Goal: Navigation & Orientation: Find specific page/section

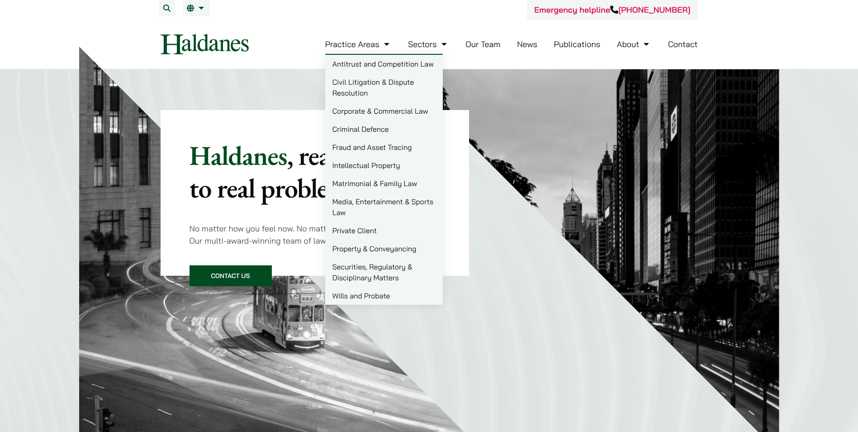
click at [365, 43] on link "Practice Areas" at bounding box center [358, 44] width 66 height 10
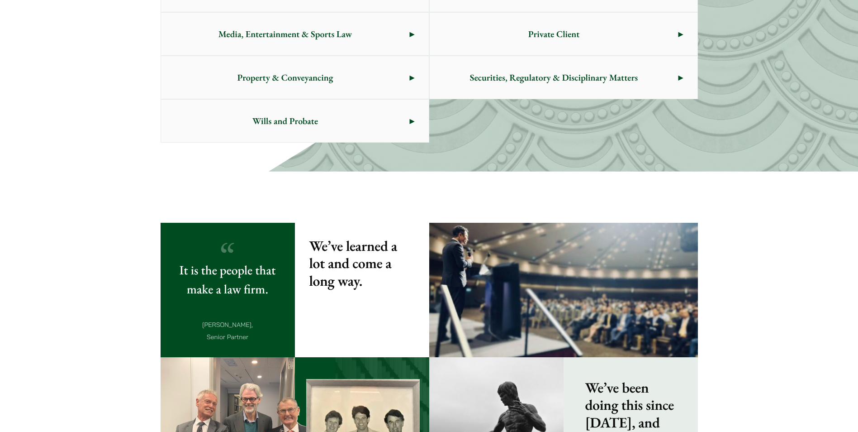
scroll to position [600, 0]
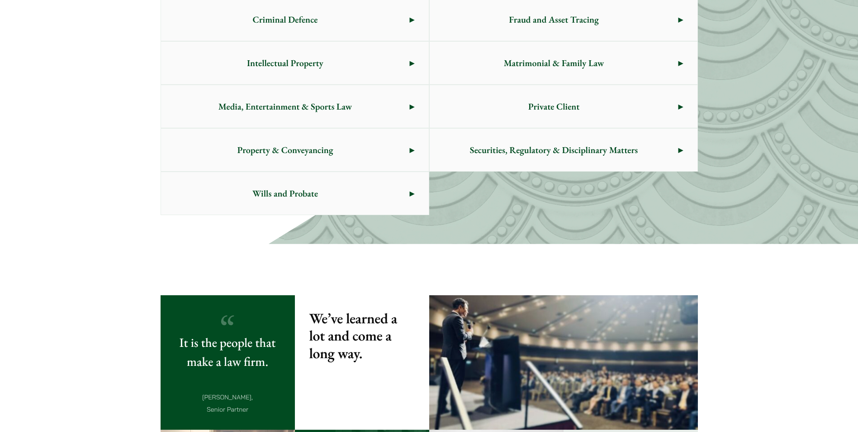
click at [498, 104] on span "Private Client" at bounding box center [554, 106] width 249 height 43
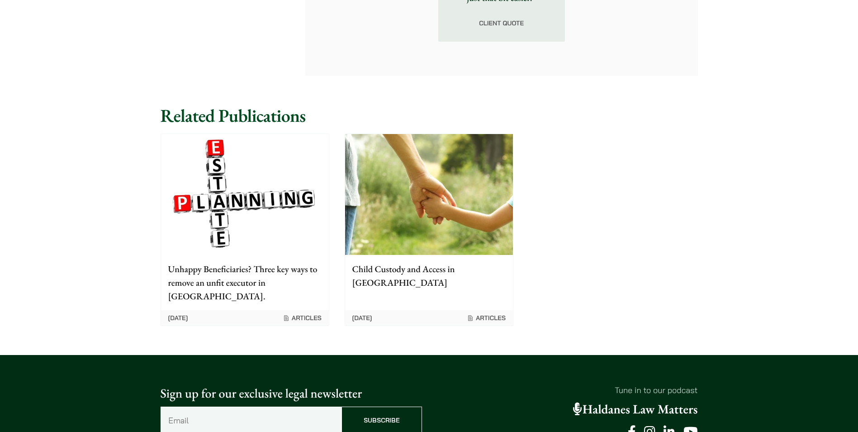
scroll to position [1376, 0]
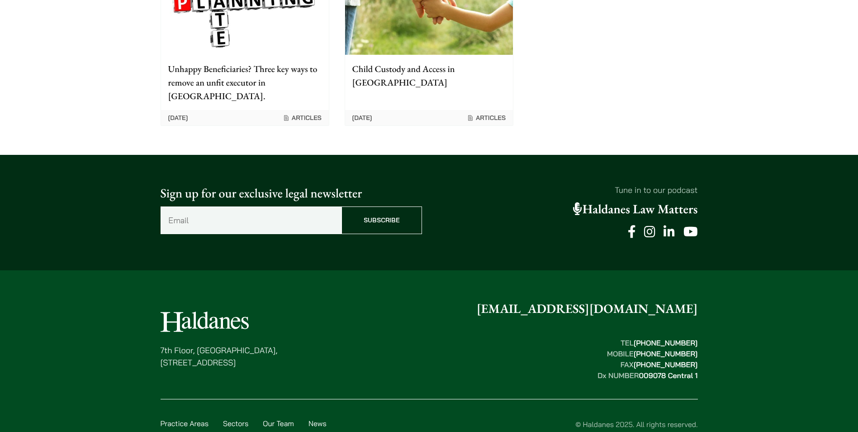
click at [584, 430] on link "Privacy Policy" at bounding box center [585, 434] width 47 height 9
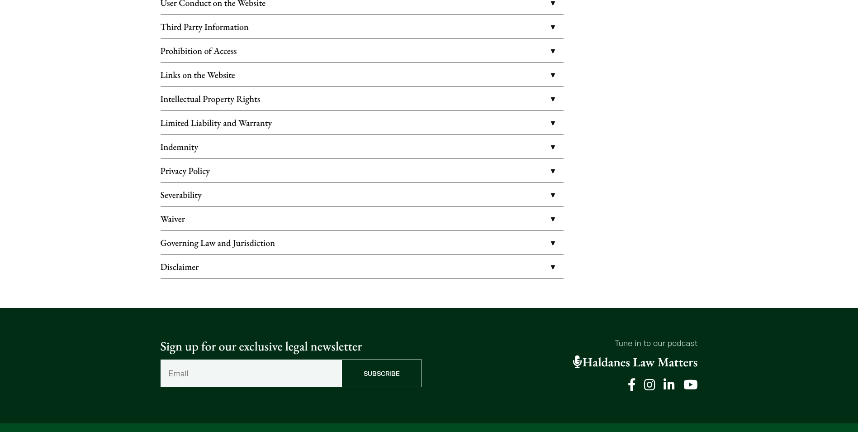
scroll to position [271, 0]
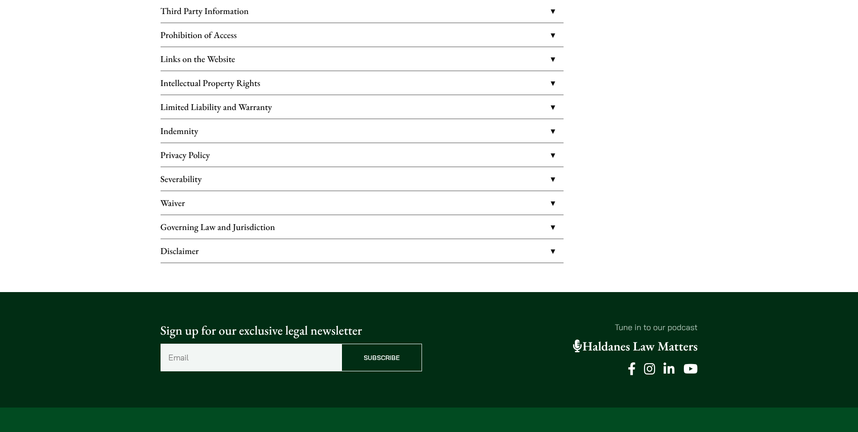
click at [551, 249] on link "Disclaimer" at bounding box center [362, 251] width 403 height 24
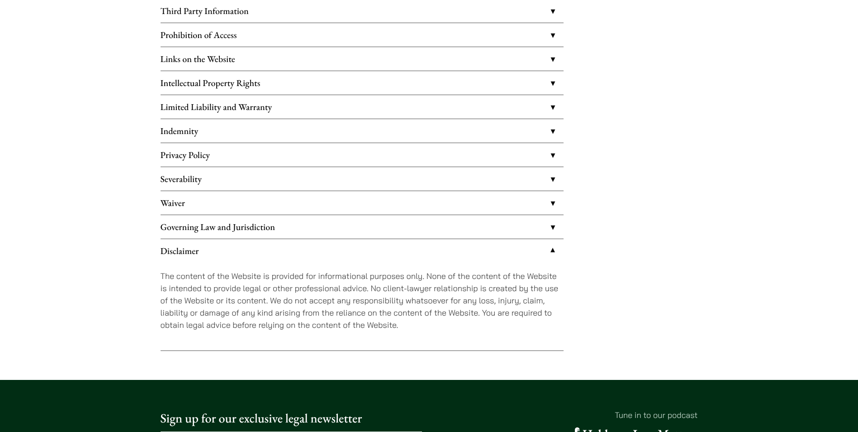
click at [187, 277] on p "The content of the Website is provided for informational purposes only. None of…" at bounding box center [362, 300] width 403 height 61
drag, startPoint x: 169, startPoint y: 278, endPoint x: 214, endPoint y: 277, distance: 45.2
click at [214, 277] on p "The content of the Website is provided for informational purposes only. None of…" at bounding box center [362, 300] width 403 height 61
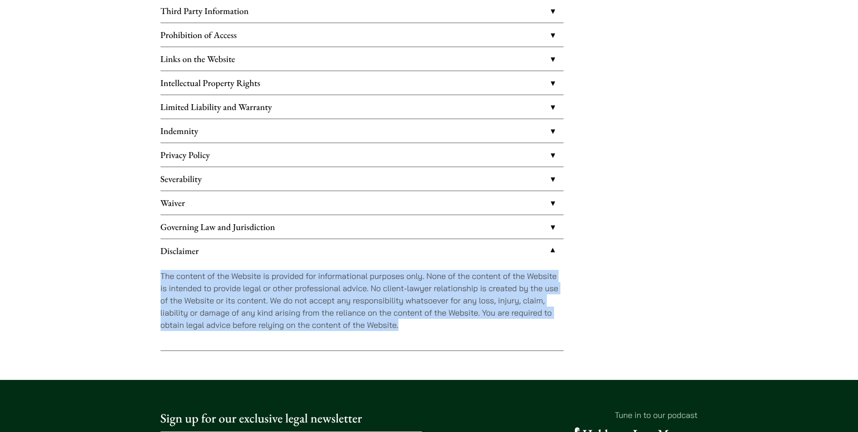
drag, startPoint x: 160, startPoint y: 272, endPoint x: 402, endPoint y: 330, distance: 249.3
click at [402, 330] on div "Privacy Policy PLEASE READ THE TERMS AND CONDITIONS BELOW (‘TERMS OF USE’) CARE…" at bounding box center [429, 89] width 570 height 524
copy p "The content of the Website is provided for informational purposes only. None of…"
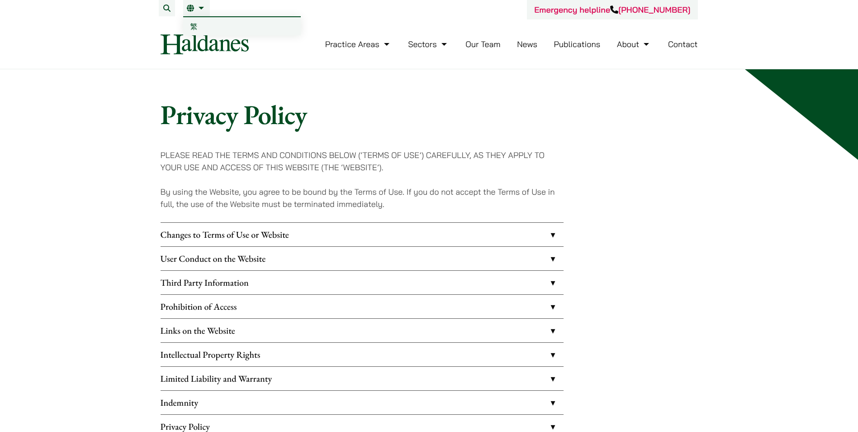
click at [193, 21] on link "繁" at bounding box center [242, 26] width 118 height 18
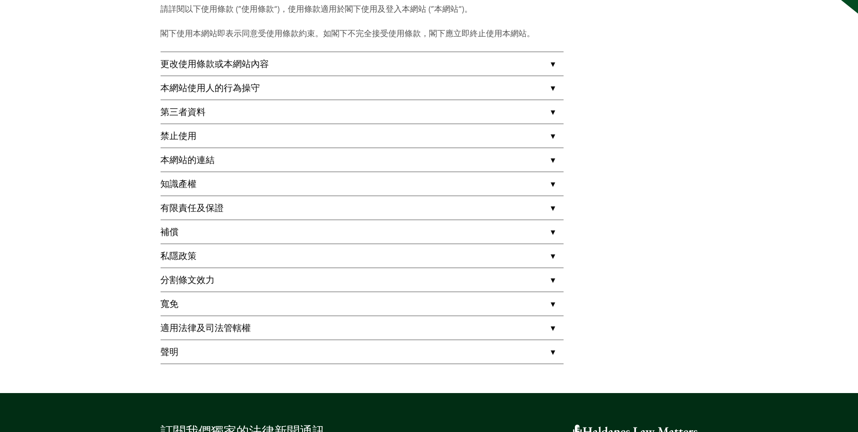
scroll to position [271, 0]
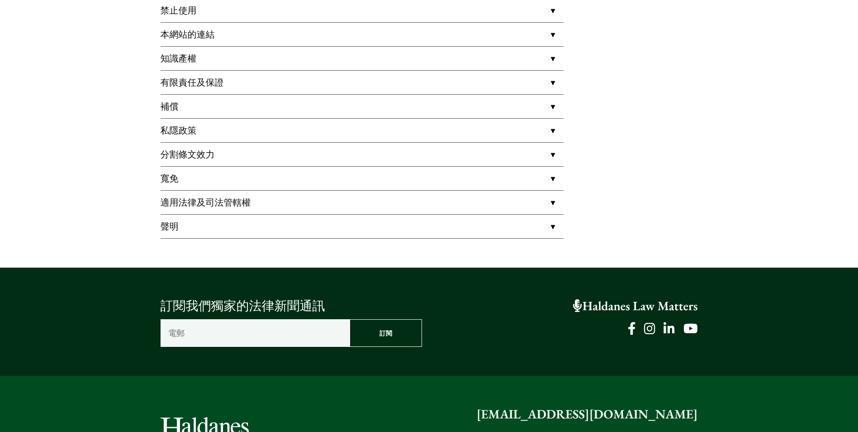
click at [550, 226] on link "聲明" at bounding box center [362, 226] width 403 height 24
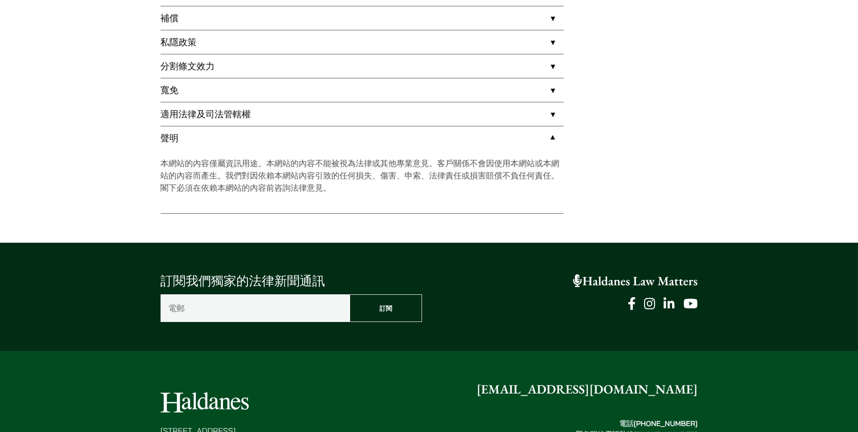
scroll to position [362, 0]
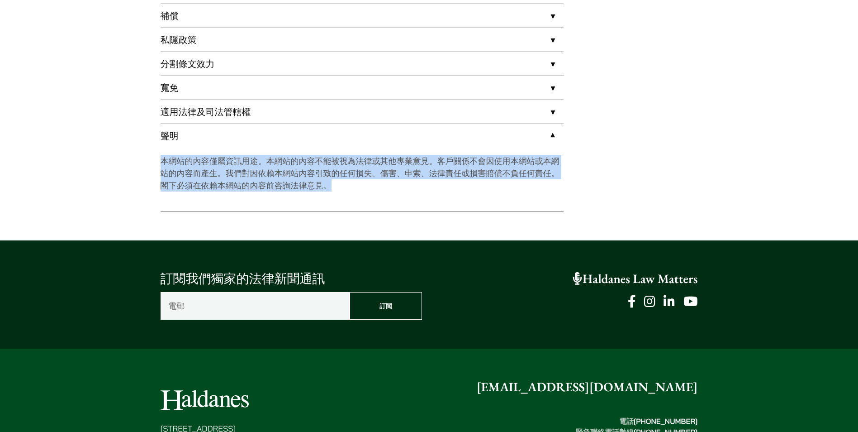
drag, startPoint x: 331, startPoint y: 186, endPoint x: 157, endPoint y: 163, distance: 175.7
copy p "本網站的內容僅屬資訊用途。本網站的內容不能被視為法律或其他專業意見。客戶關係不會因使用本網站或本網站的內容而產生。我們對因依賴本網站內容引致的任何損失、傷害、…"
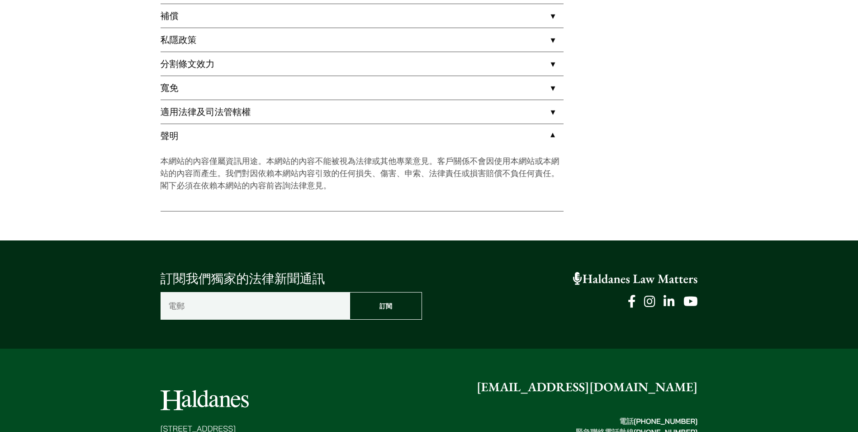
click at [775, 282] on div "訂閱我們獨家的法律新聞通訊 電郵 （必填） 訂閱 Haldanes Law Matters" at bounding box center [429, 294] width 858 height 108
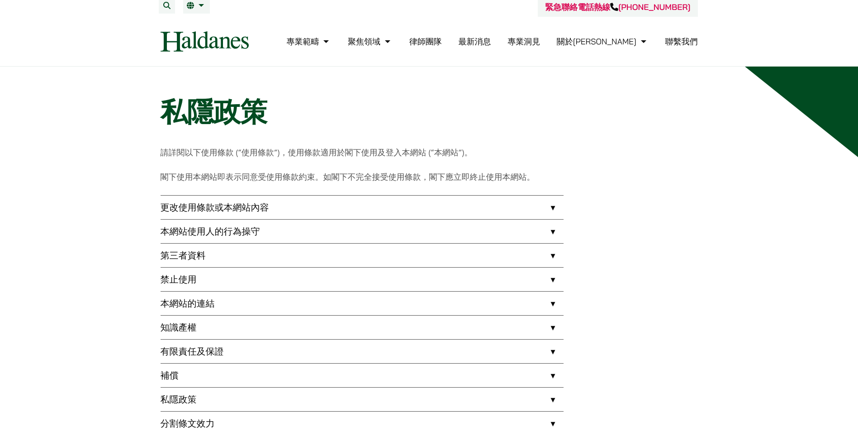
scroll to position [0, 0]
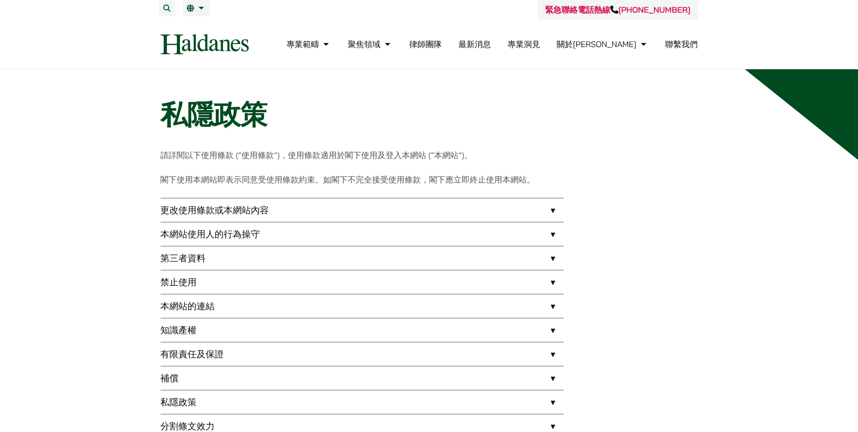
click at [192, 26] on nav "專業範疇 反壟斷和競爭法 民事訴訟及爭議解決 公司及商業業務 刑事辯護 欺詐、資產追踪和追討 知識產權 婚姻及家事法 傳媒、娛樂及體育事務 私人客戶 物業及物…" at bounding box center [429, 43] width 537 height 49
click at [195, 22] on span "EN" at bounding box center [194, 26] width 9 height 9
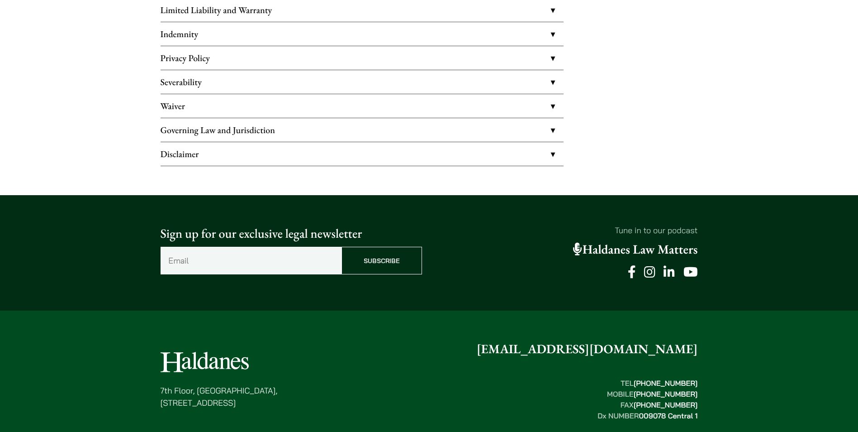
scroll to position [447, 0]
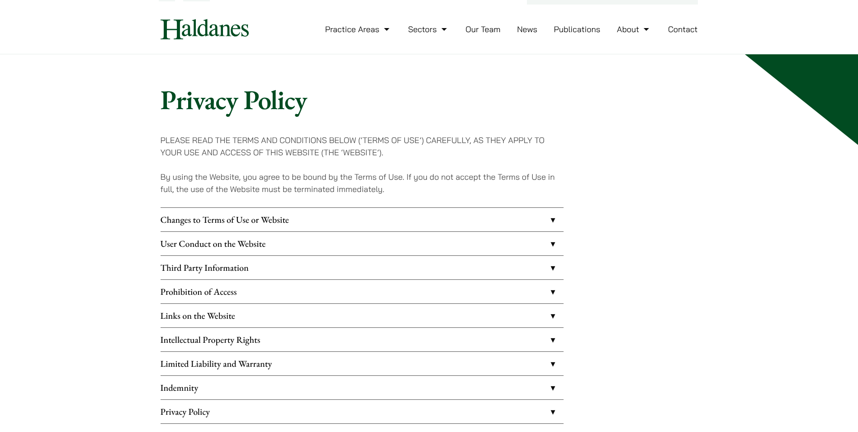
scroll to position [0, 0]
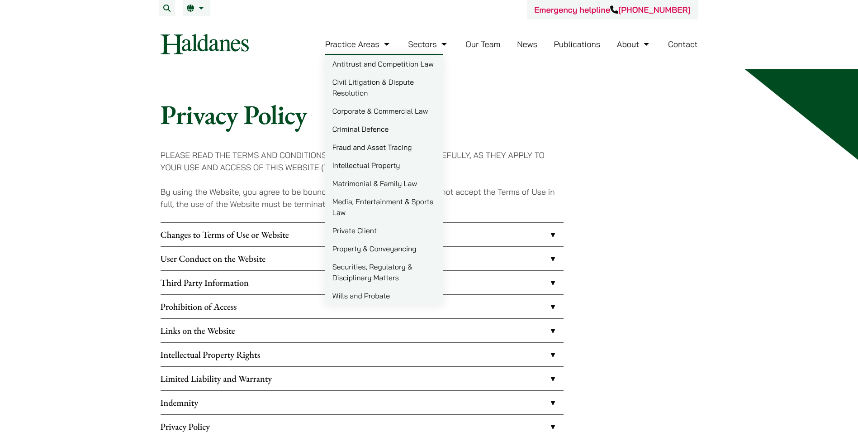
click at [368, 63] on link "Antitrust and Competition Law" at bounding box center [384, 64] width 118 height 18
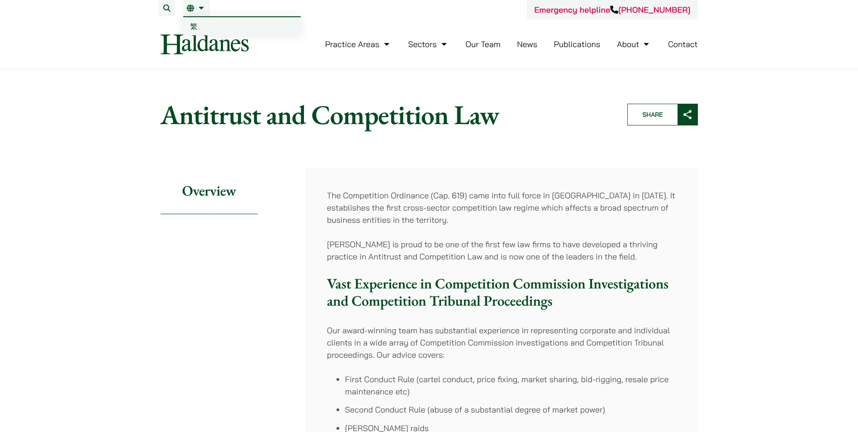
click at [198, 24] on link "繁" at bounding box center [242, 26] width 118 height 18
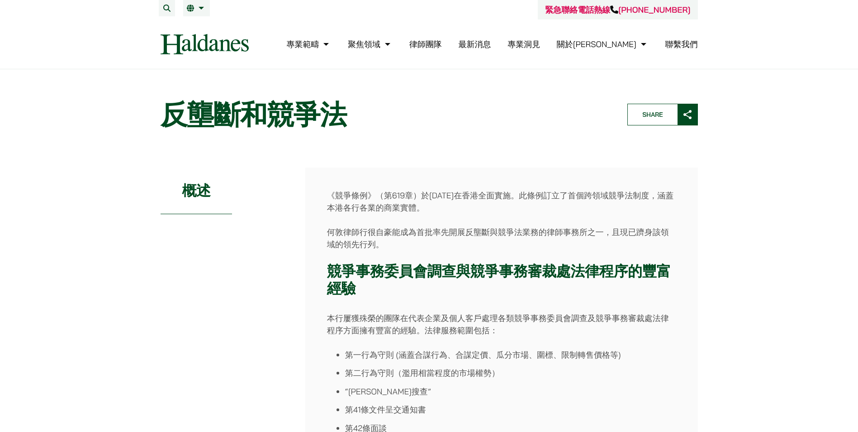
click at [212, 40] on img at bounding box center [205, 44] width 88 height 20
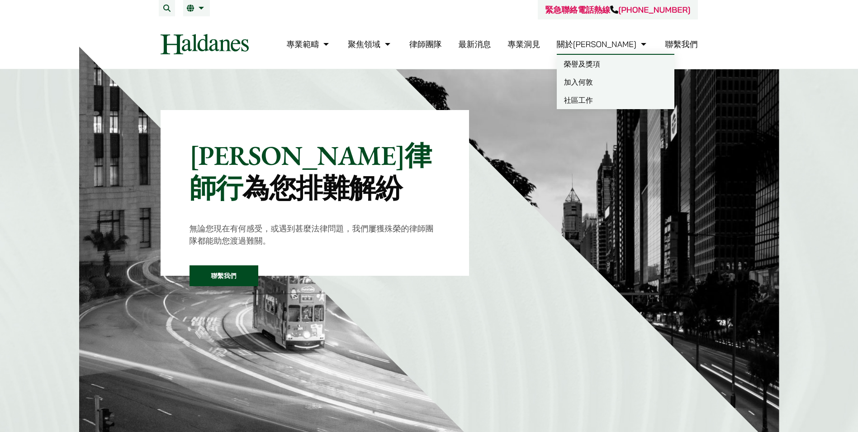
click at [540, 47] on link "專業洞見" at bounding box center [524, 44] width 33 height 10
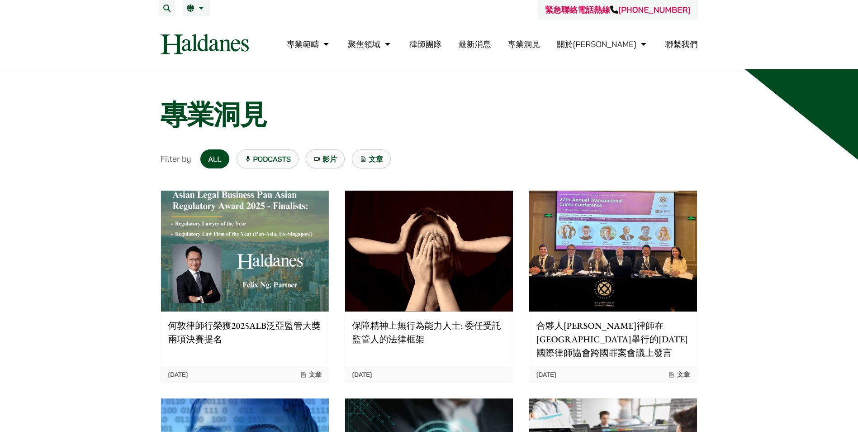
click at [442, 46] on link "律師團隊" at bounding box center [425, 44] width 33 height 10
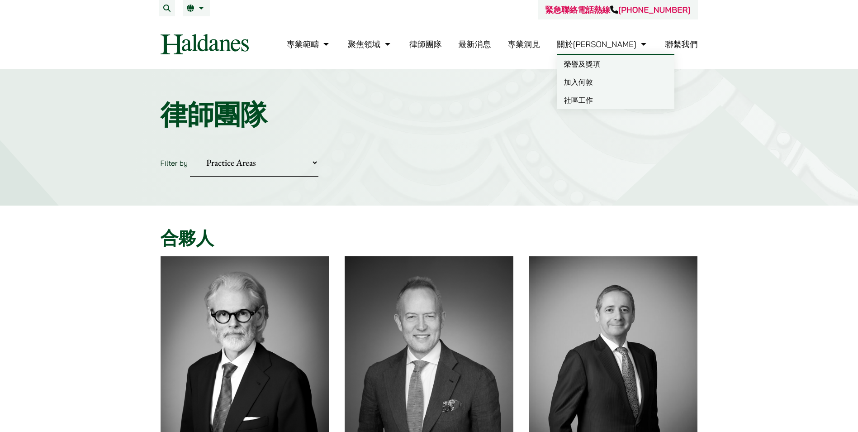
click at [688, 39] on link "聯繫我們" at bounding box center [681, 44] width 33 height 10
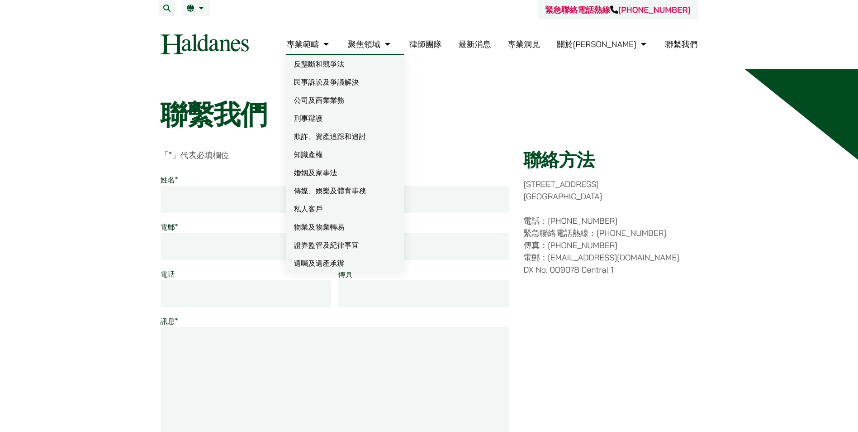
click at [331, 41] on link "專業範疇" at bounding box center [308, 44] width 45 height 10
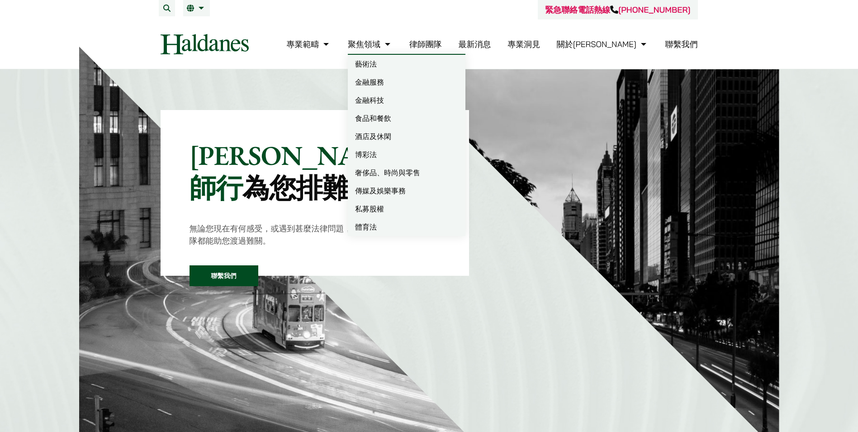
click at [393, 45] on link "聚焦領域" at bounding box center [370, 44] width 45 height 10
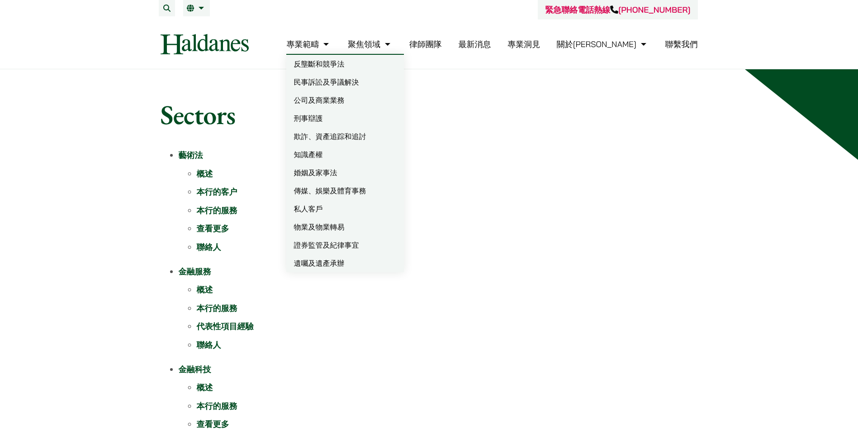
click at [365, 104] on link "公司及商業業務" at bounding box center [345, 100] width 118 height 18
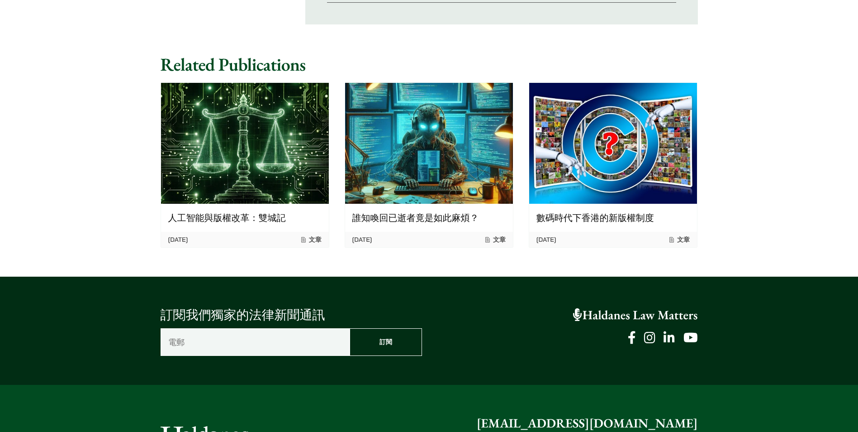
scroll to position [1633, 0]
